Goal: Task Accomplishment & Management: Use online tool/utility

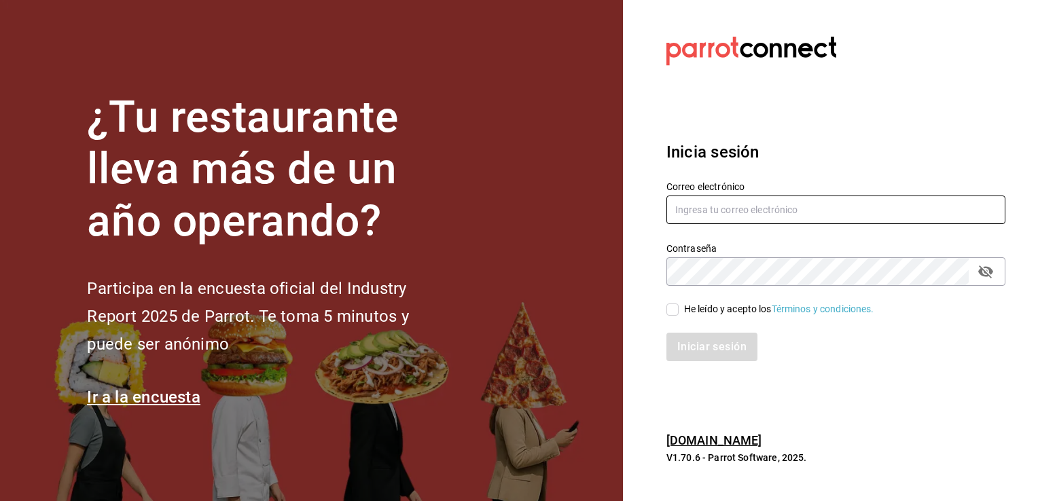
type input "[EMAIL_ADDRESS][DOMAIN_NAME]"
click at [674, 309] on input "He leído y acepto los Términos y condiciones." at bounding box center [672, 310] width 12 height 12
checkbox input "true"
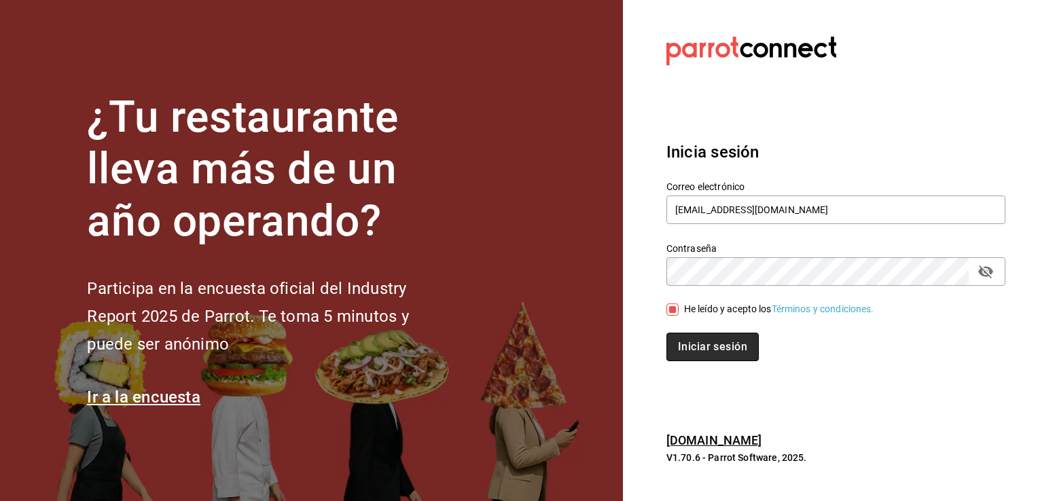
click at [682, 349] on button "Iniciar sesión" at bounding box center [712, 347] width 92 height 29
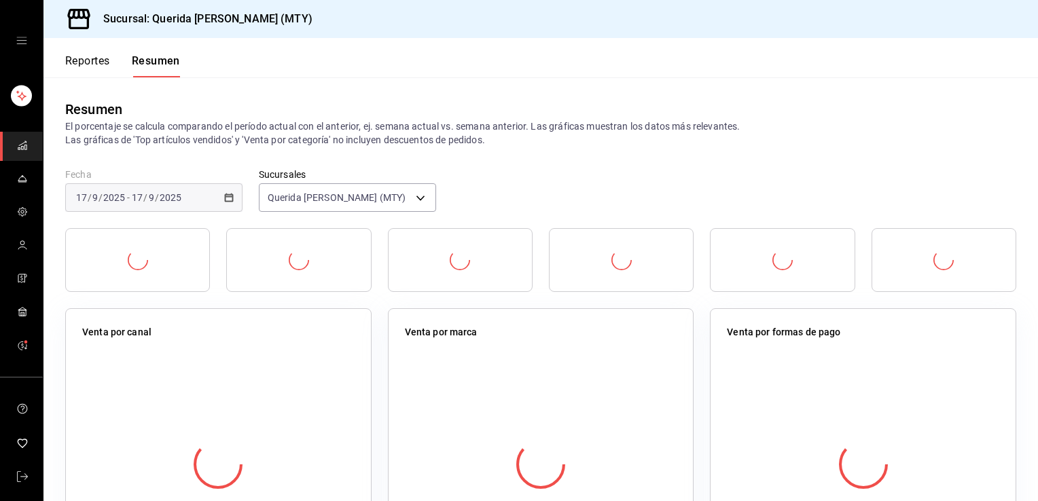
click at [682, 349] on div "Venta por marca" at bounding box center [541, 450] width 306 height 285
